Goal: Task Accomplishment & Management: Manage account settings

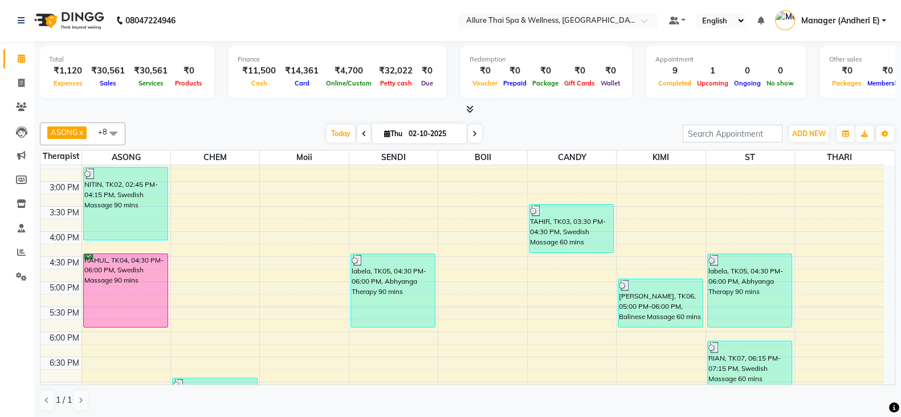
scroll to position [356, 0]
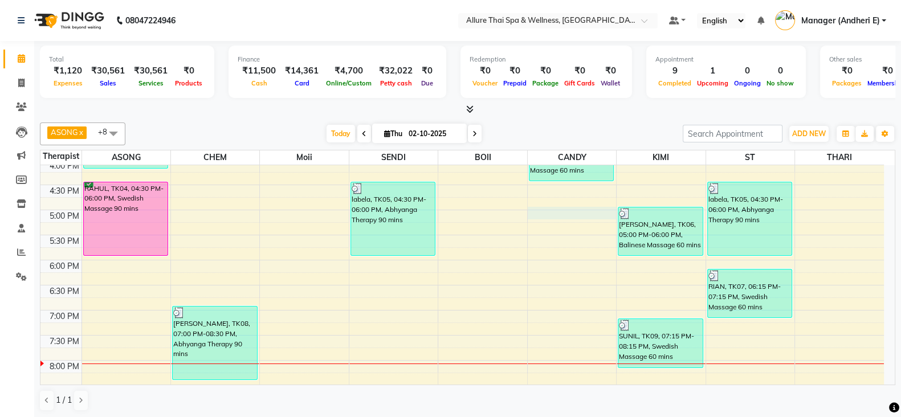
click at [562, 206] on div "9:00 AM 9:30 AM 10:00 AM 10:30 AM 11:00 AM 11:30 AM 12:00 PM 12:30 PM 1:00 PM 1…" at bounding box center [461, 184] width 843 height 751
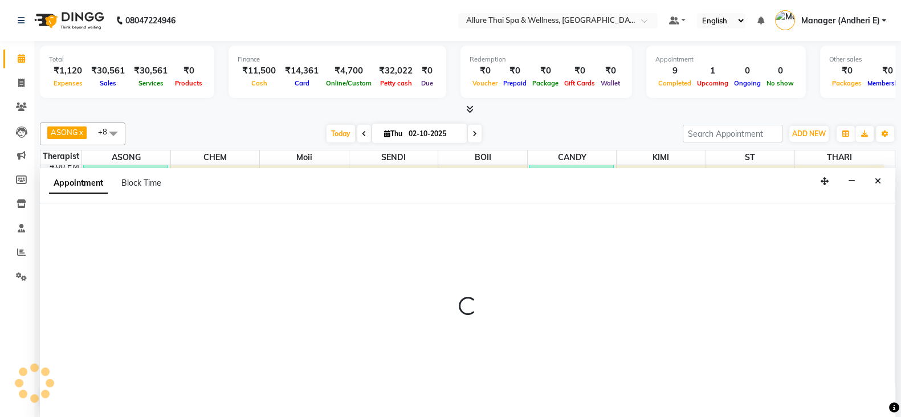
scroll to position [1, 0]
select select "89383"
select select "1020"
select select "tentative"
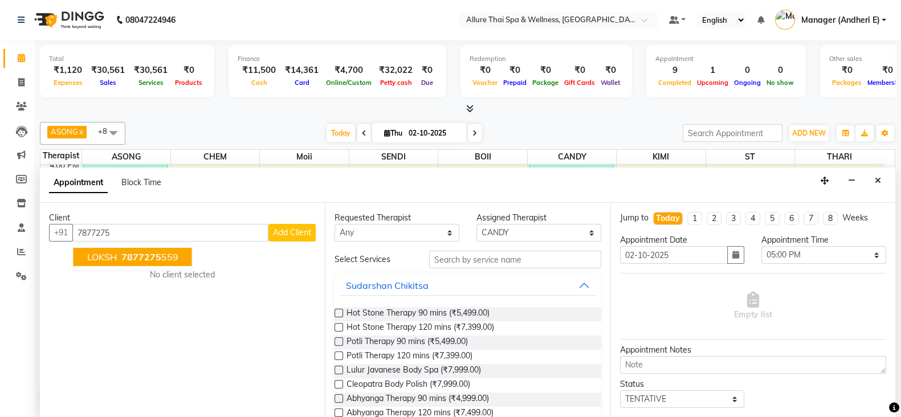
click at [106, 248] on button "LOKSH 7877275 559" at bounding box center [132, 257] width 119 height 18
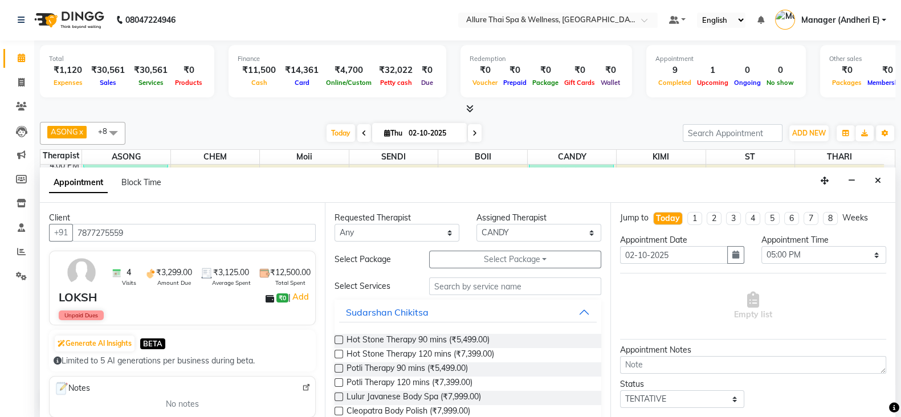
type input "7877275559"
click at [385, 234] on select "Any ASONG [PERSON_NAME] BOII CANDY CHEM [PERSON_NAME] Moii SENDI ST THARI" at bounding box center [396, 233] width 125 height 18
select select "89383"
click at [334, 224] on select "Any ASONG [PERSON_NAME] BOII CANDY CHEM [PERSON_NAME] Moii SENDI ST THARI" at bounding box center [396, 233] width 125 height 18
click at [466, 289] on input "text" at bounding box center [515, 286] width 172 height 18
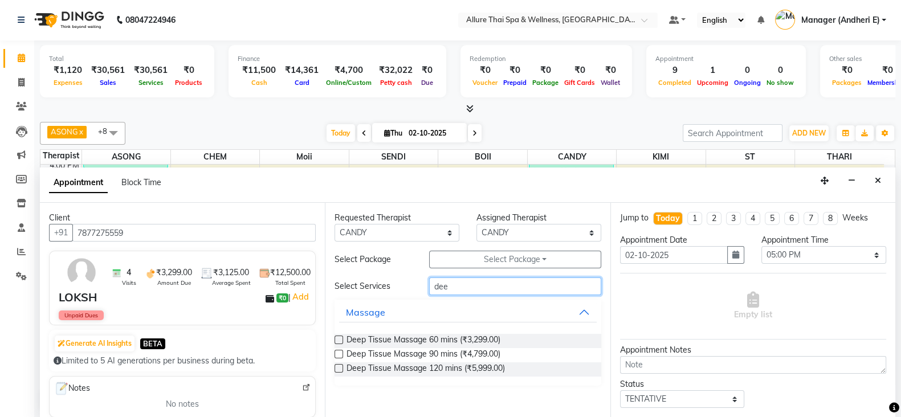
type input "dee"
click at [339, 350] on label at bounding box center [338, 354] width 9 height 9
click at [339, 352] on input "checkbox" at bounding box center [337, 355] width 7 height 7
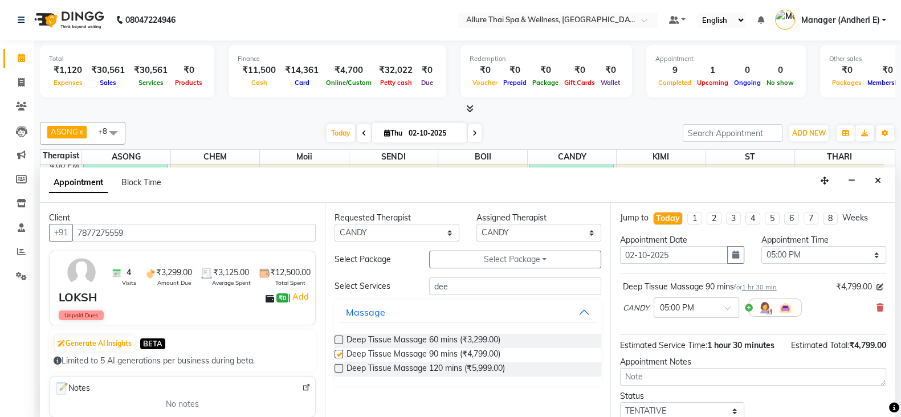
checkbox input "false"
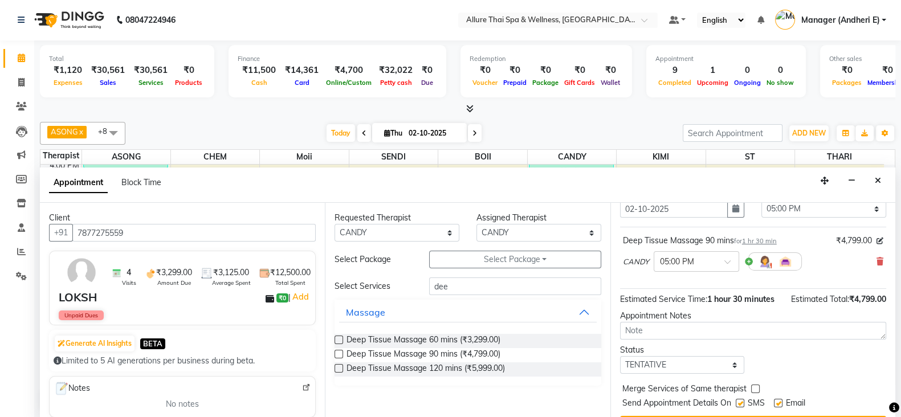
scroll to position [85, 0]
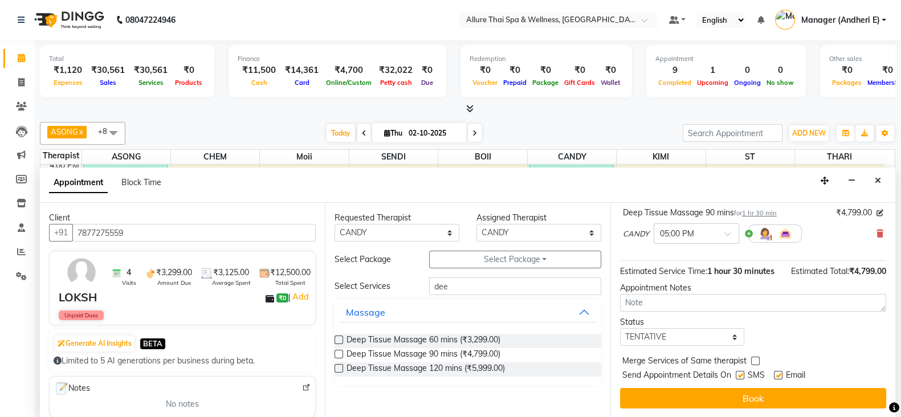
click at [702, 346] on div "Jump to [DATE] 1 2 3 4 5 6 7 8 Weeks Appointment Date [DATE] Appointment Time S…" at bounding box center [752, 310] width 285 height 215
click at [701, 336] on select "Select TENTATIVE CONFIRM CHECK-IN UPCOMING" at bounding box center [682, 337] width 125 height 18
select select "confirm booking"
click at [620, 328] on select "Select TENTATIVE CONFIRM CHECK-IN UPCOMING" at bounding box center [682, 337] width 125 height 18
click at [739, 377] on label at bounding box center [740, 375] width 9 height 9
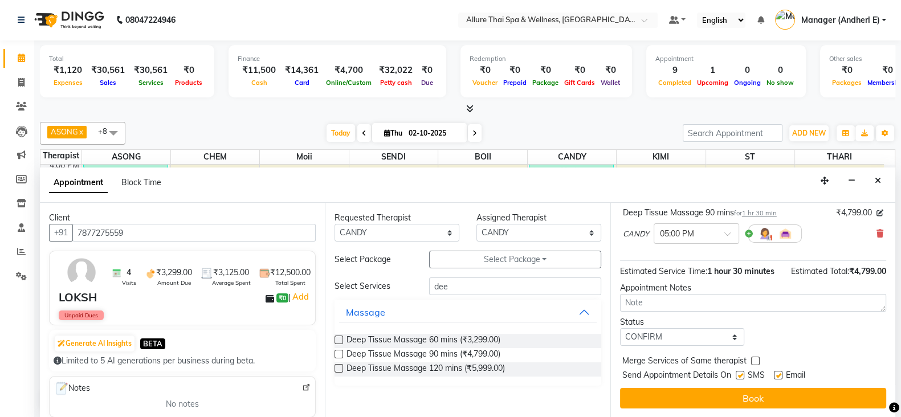
click at [739, 377] on input "checkbox" at bounding box center [739, 376] width 7 height 7
checkbox input "false"
click at [781, 374] on label at bounding box center [778, 375] width 9 height 9
click at [781, 374] on input "checkbox" at bounding box center [777, 376] width 7 height 7
checkbox input "false"
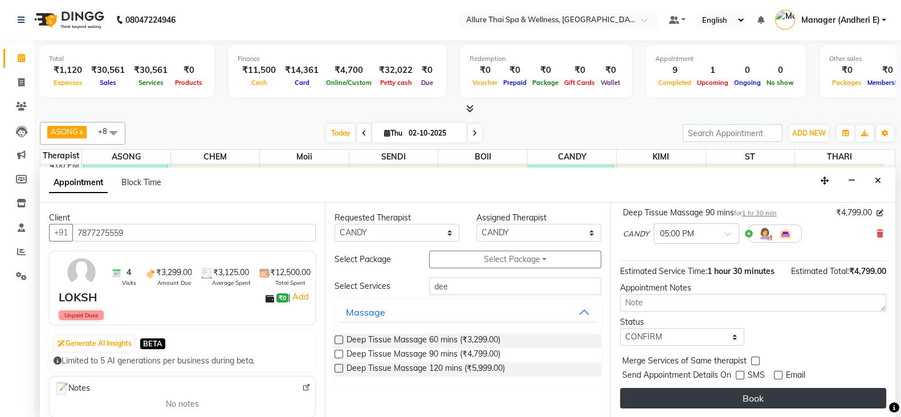
click at [762, 397] on button "Book" at bounding box center [753, 398] width 266 height 21
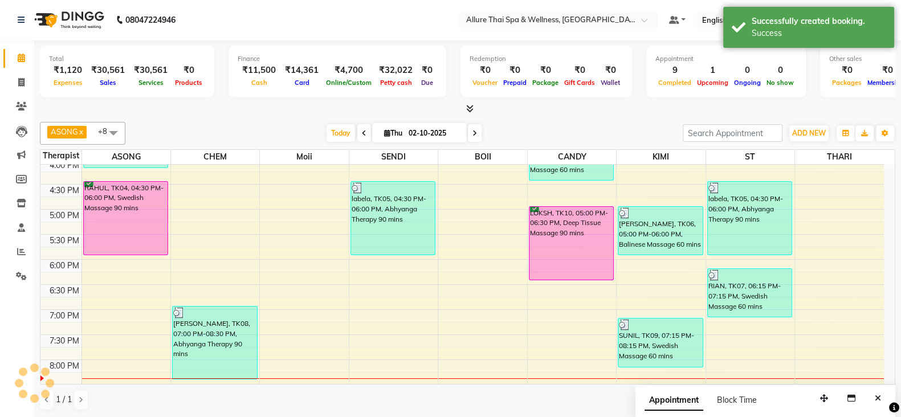
scroll to position [0, 0]
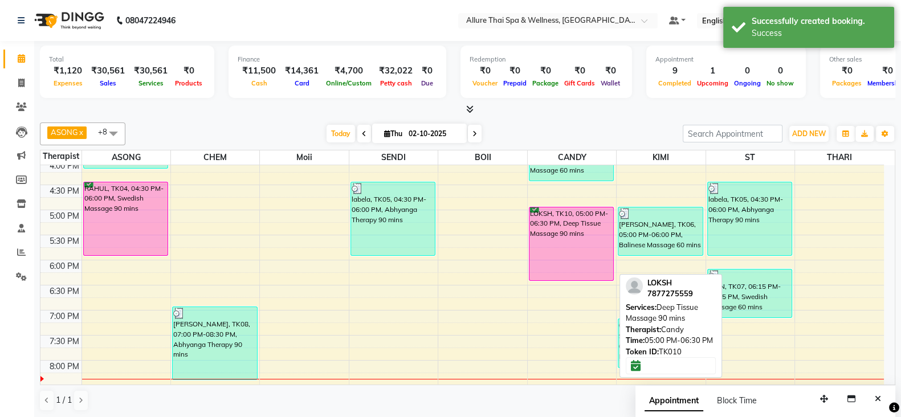
click at [558, 242] on div "LOKSH, TK10, 05:00 PM-06:30 PM, Deep Tissue Massage 90 mins" at bounding box center [571, 243] width 84 height 73
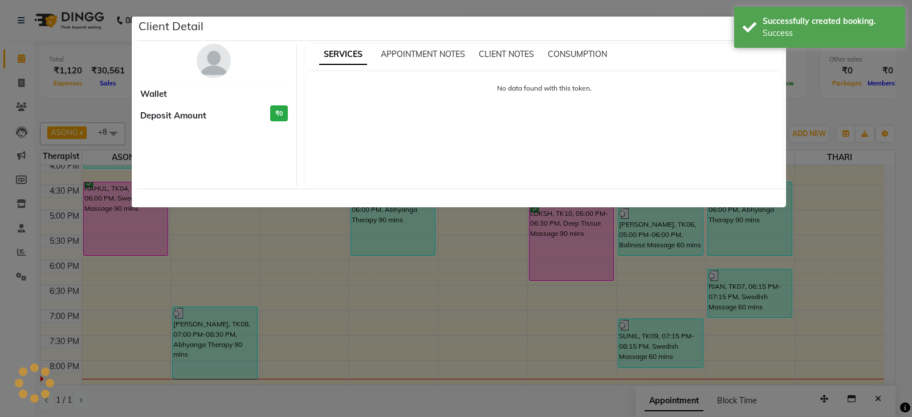
select select "6"
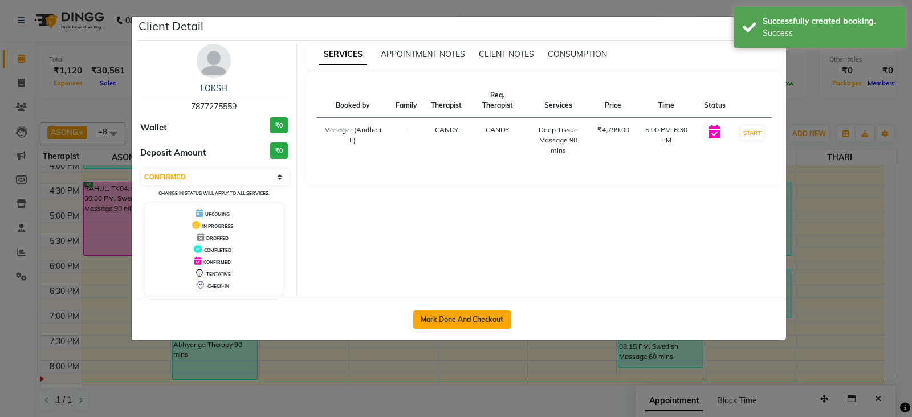
click at [475, 318] on button "Mark Done And Checkout" at bounding box center [461, 319] width 97 height 18
select select "service"
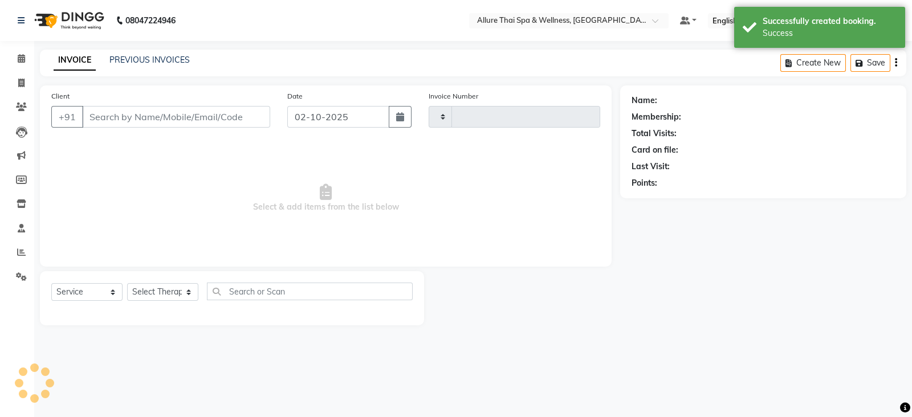
type input "2339"
select select "6826"
type input "7877275559"
select select "89383"
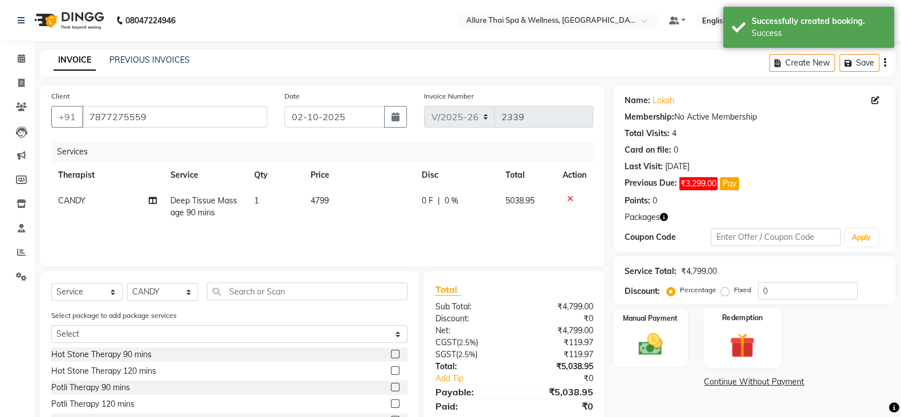
click at [748, 355] on img at bounding box center [742, 345] width 40 height 31
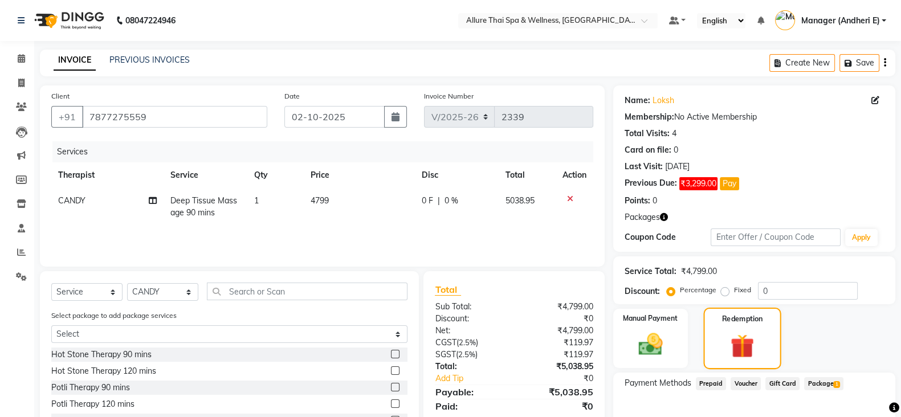
scroll to position [79, 0]
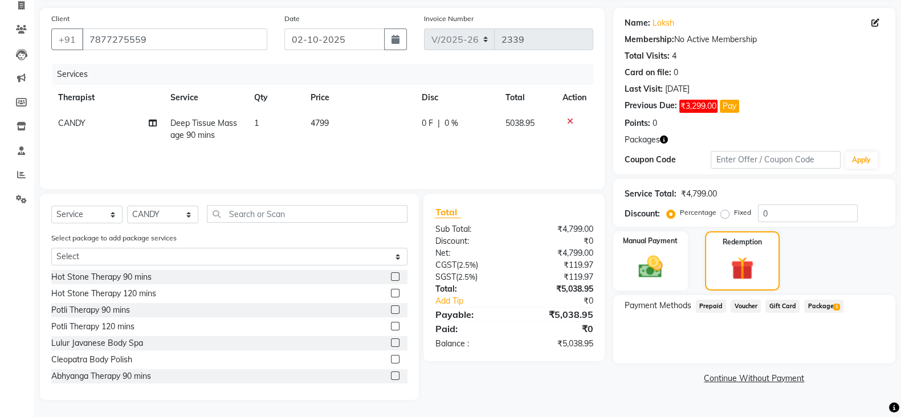
click at [820, 304] on span "Package 1" at bounding box center [823, 306] width 39 height 13
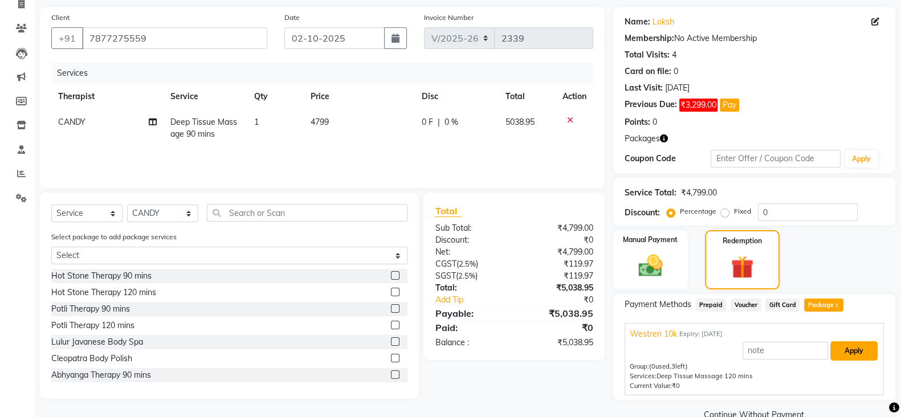
click at [857, 345] on button "Apply" at bounding box center [853, 350] width 47 height 19
type input "Westren 10k"
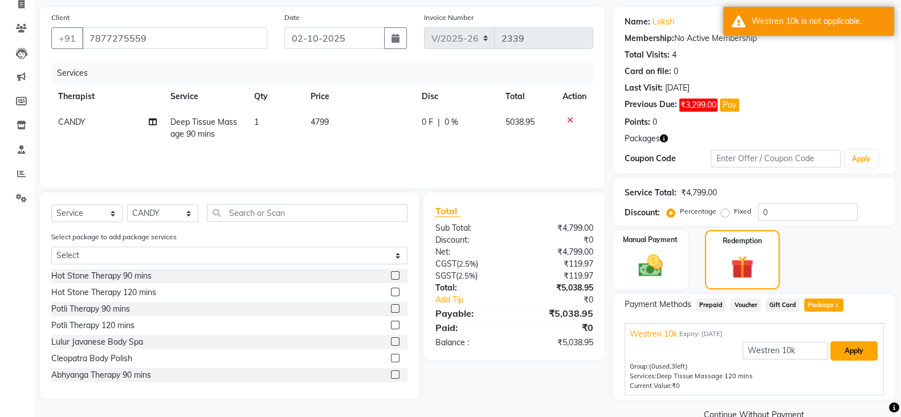
scroll to position [102, 0]
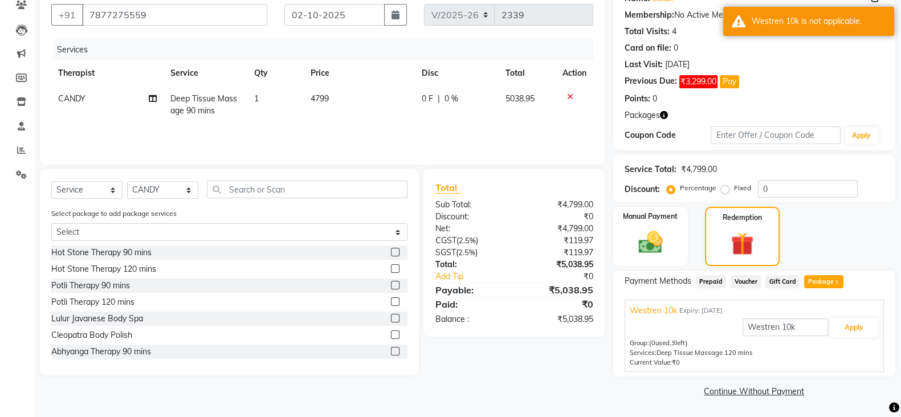
click at [783, 393] on link "Continue Without Payment" at bounding box center [753, 392] width 277 height 12
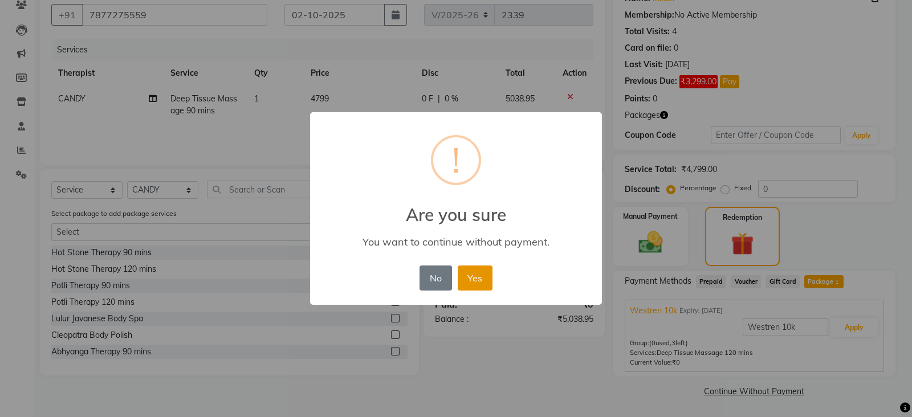
click at [472, 281] on button "Yes" at bounding box center [474, 277] width 35 height 25
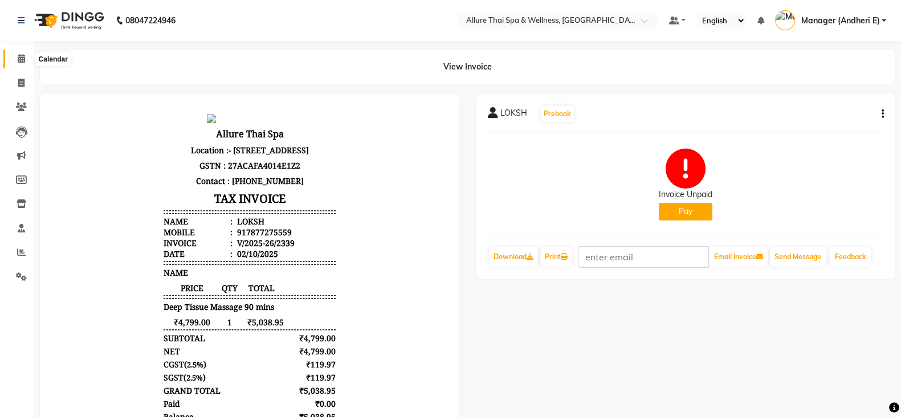
click at [25, 58] on span at bounding box center [21, 58] width 20 height 13
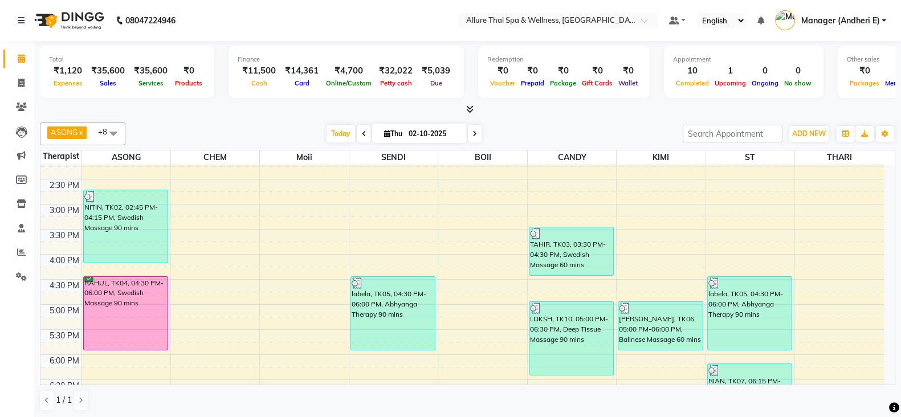
scroll to position [245, 0]
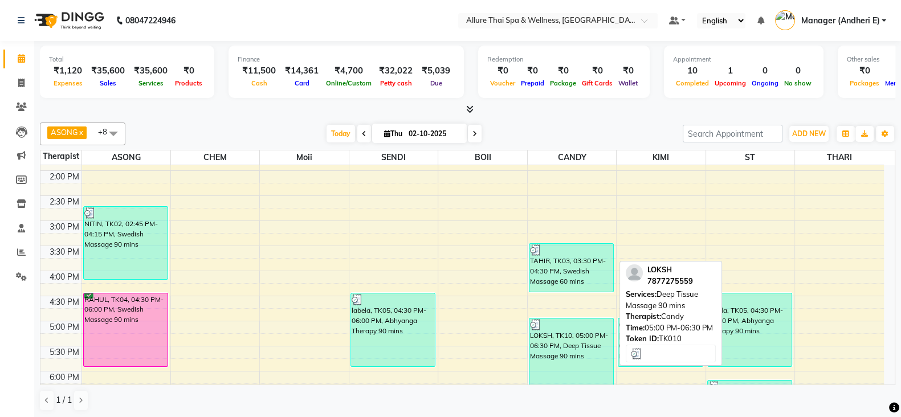
click at [564, 376] on div "LOKSH, TK10, 05:00 PM-06:30 PM, Deep Tissue Massage 90 mins" at bounding box center [571, 354] width 84 height 73
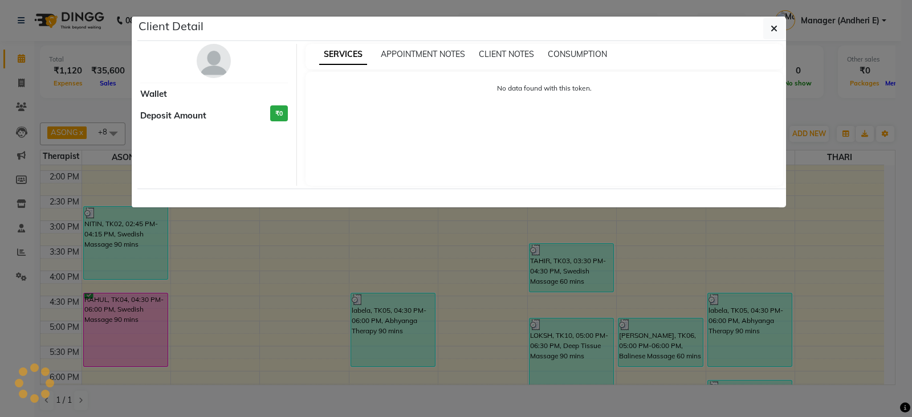
select select "3"
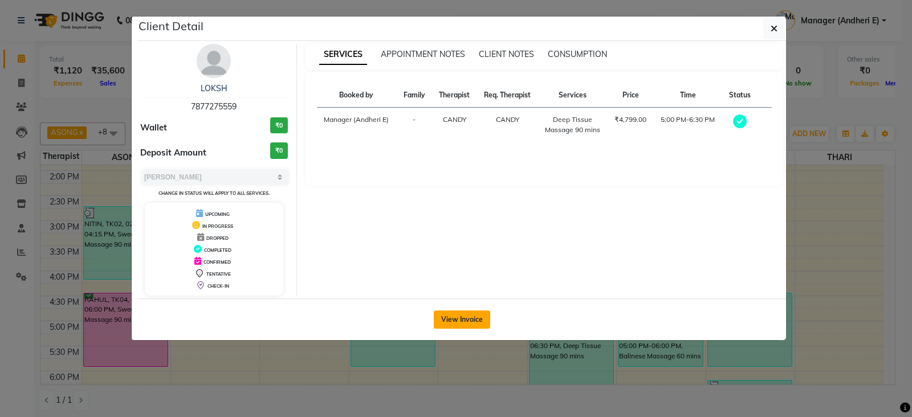
click at [463, 317] on button "View Invoice" at bounding box center [462, 319] width 56 height 18
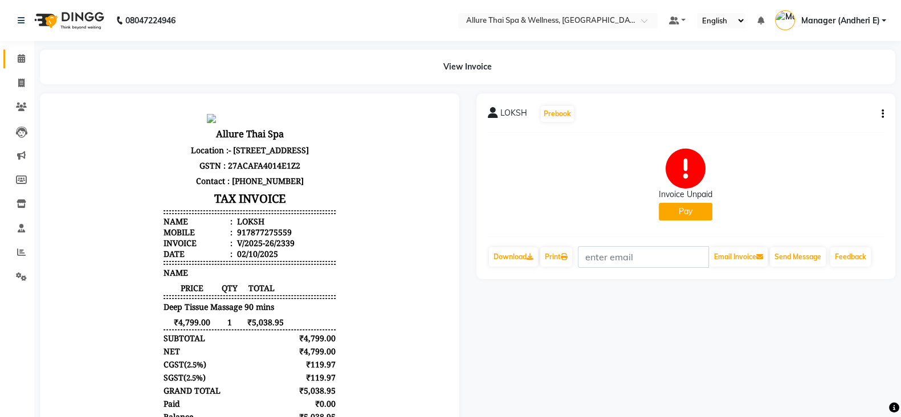
scroll to position [130, 0]
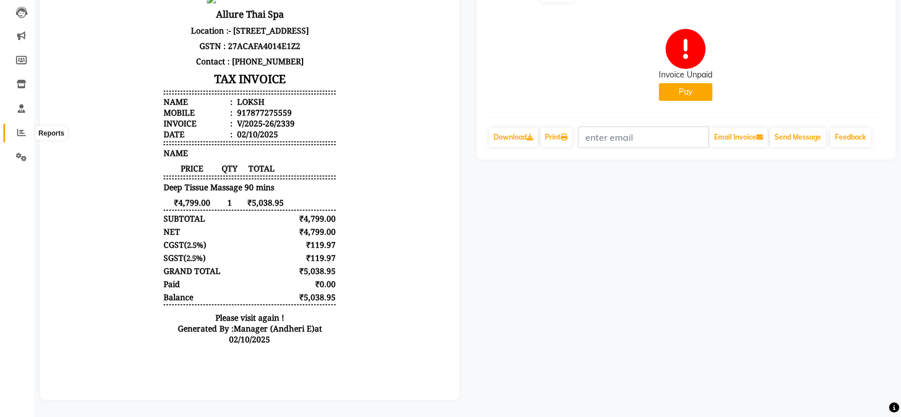
click at [22, 128] on icon at bounding box center [21, 132] width 9 height 9
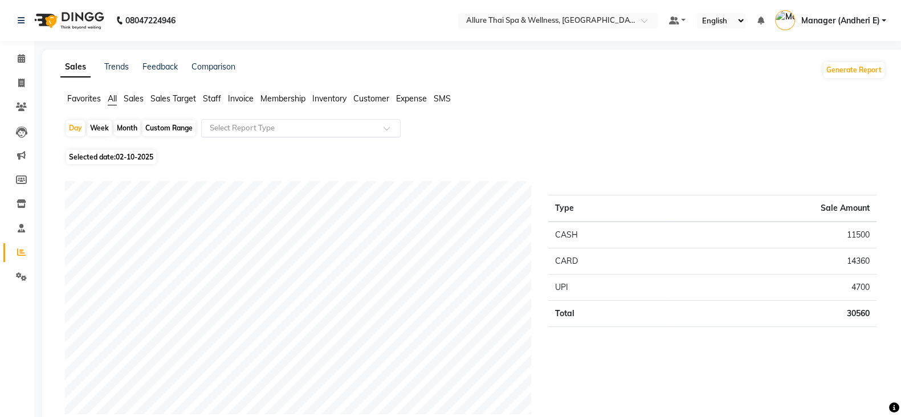
click at [386, 128] on span at bounding box center [390, 131] width 14 height 11
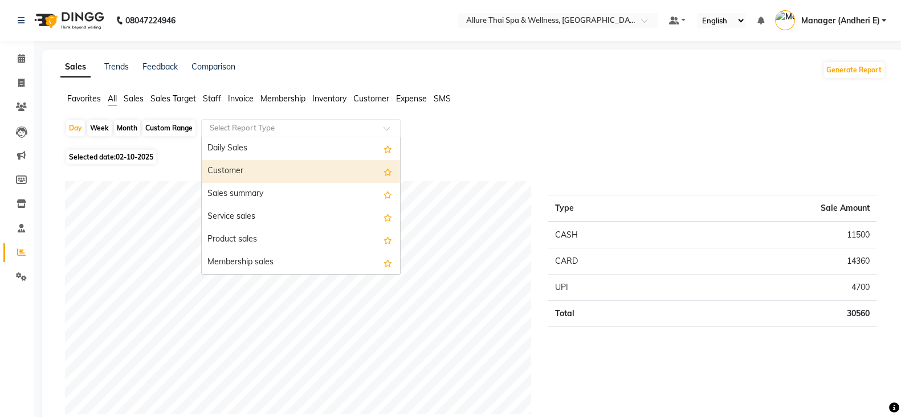
click at [236, 173] on div "Customer" at bounding box center [301, 171] width 198 height 23
select select "csv"
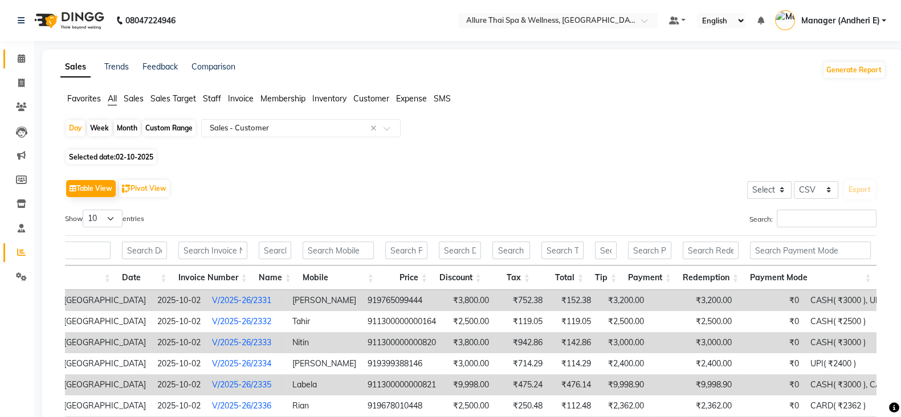
click at [23, 58] on icon at bounding box center [21, 58] width 7 height 9
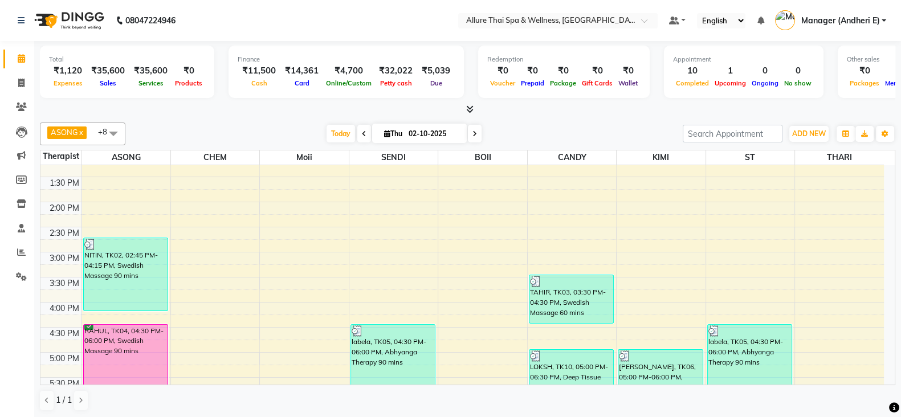
scroll to position [284, 0]
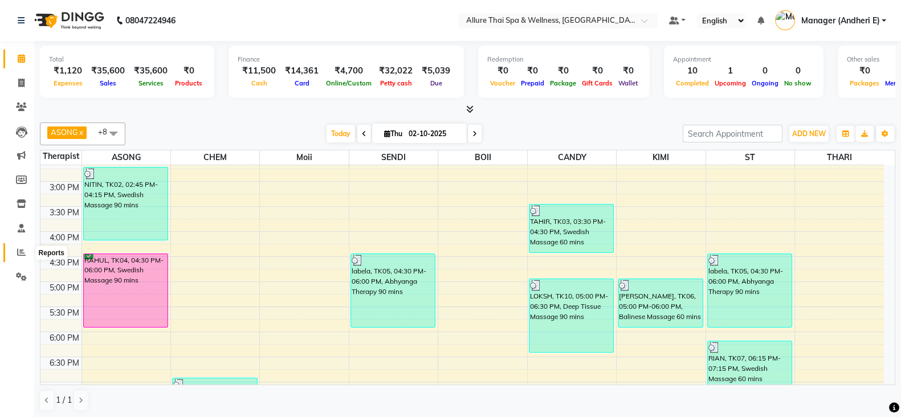
click at [24, 254] on icon at bounding box center [21, 252] width 9 height 9
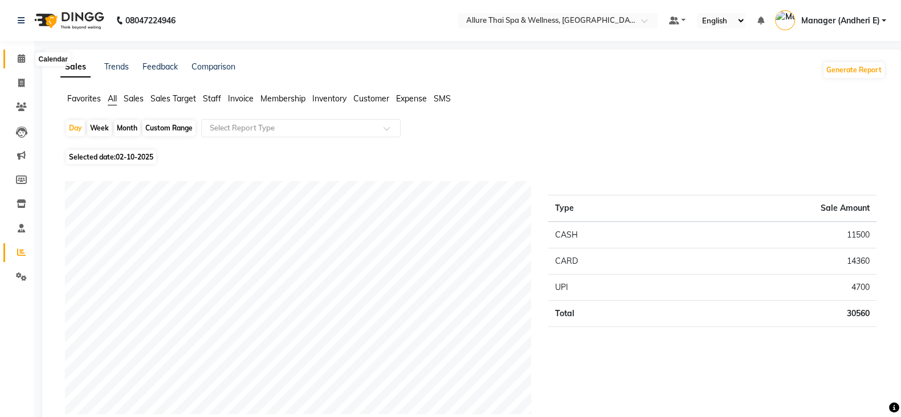
click at [21, 56] on icon at bounding box center [21, 58] width 7 height 9
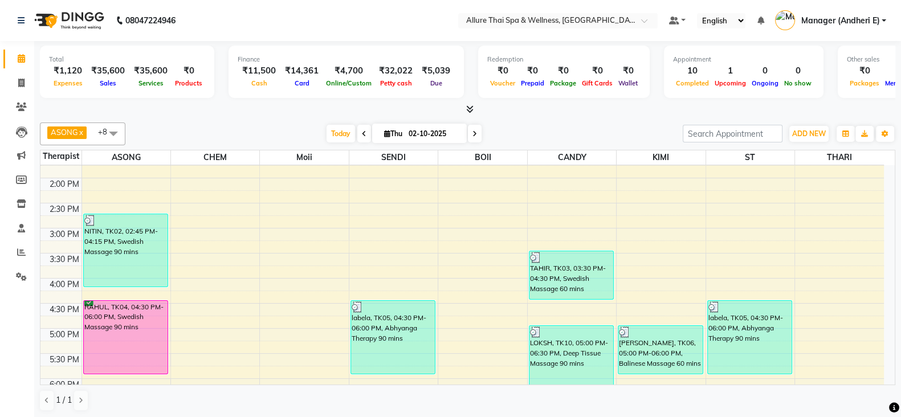
scroll to position [356, 0]
